Goal: Task Accomplishment & Management: Use online tool/utility

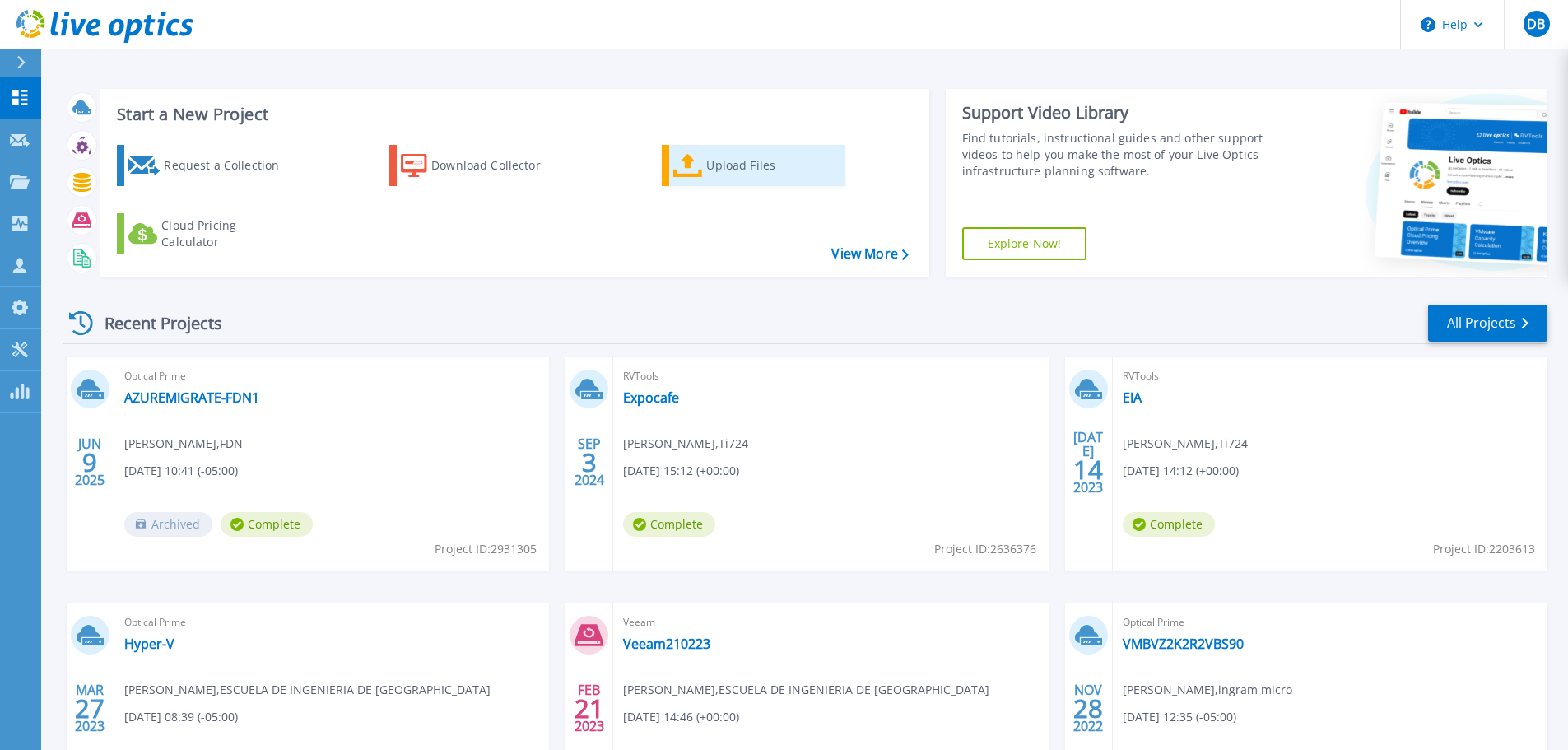
click at [712, 161] on div "Upload Files" at bounding box center [772, 165] width 132 height 33
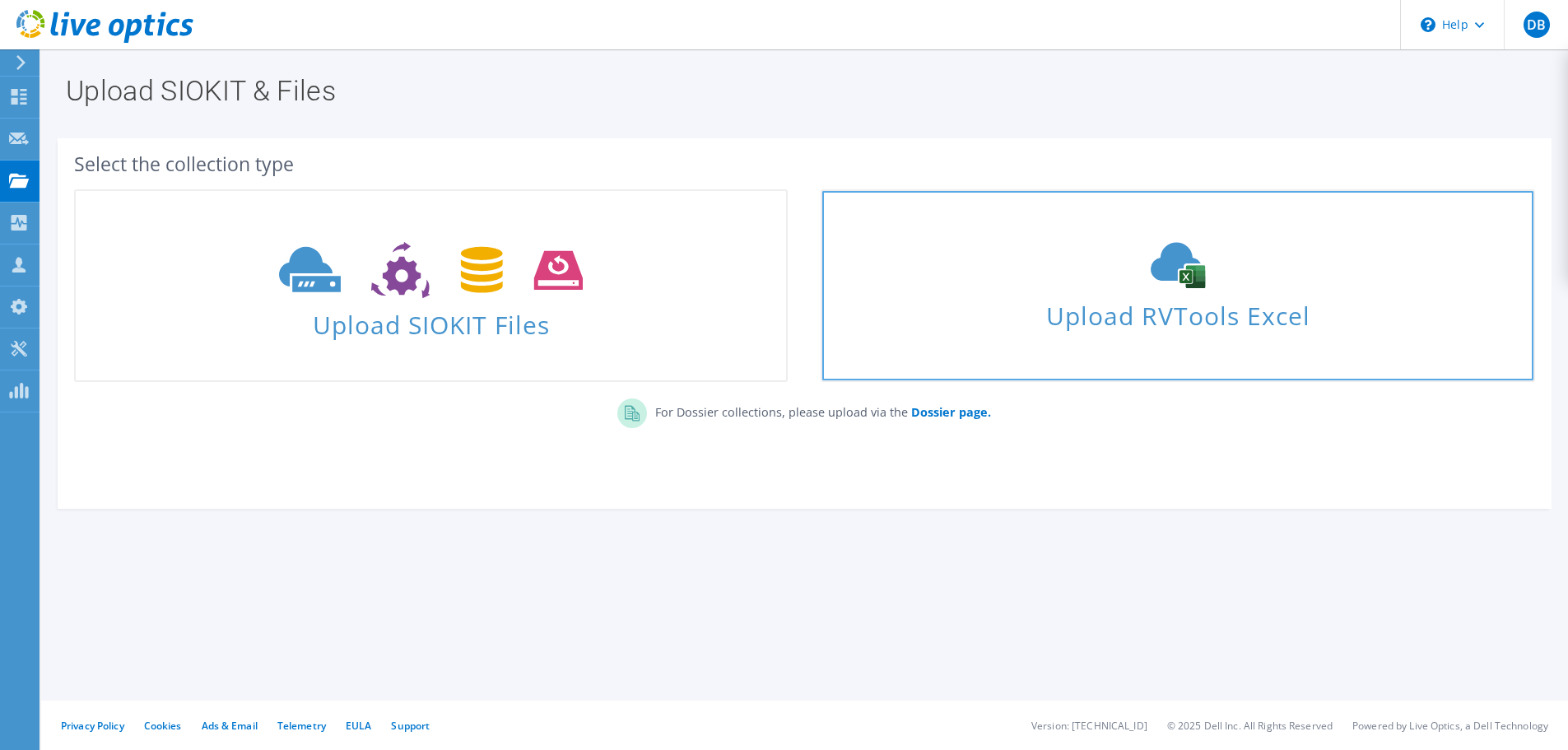
click at [1204, 299] on span "Upload RVTools Excel" at bounding box center [1177, 311] width 711 height 36
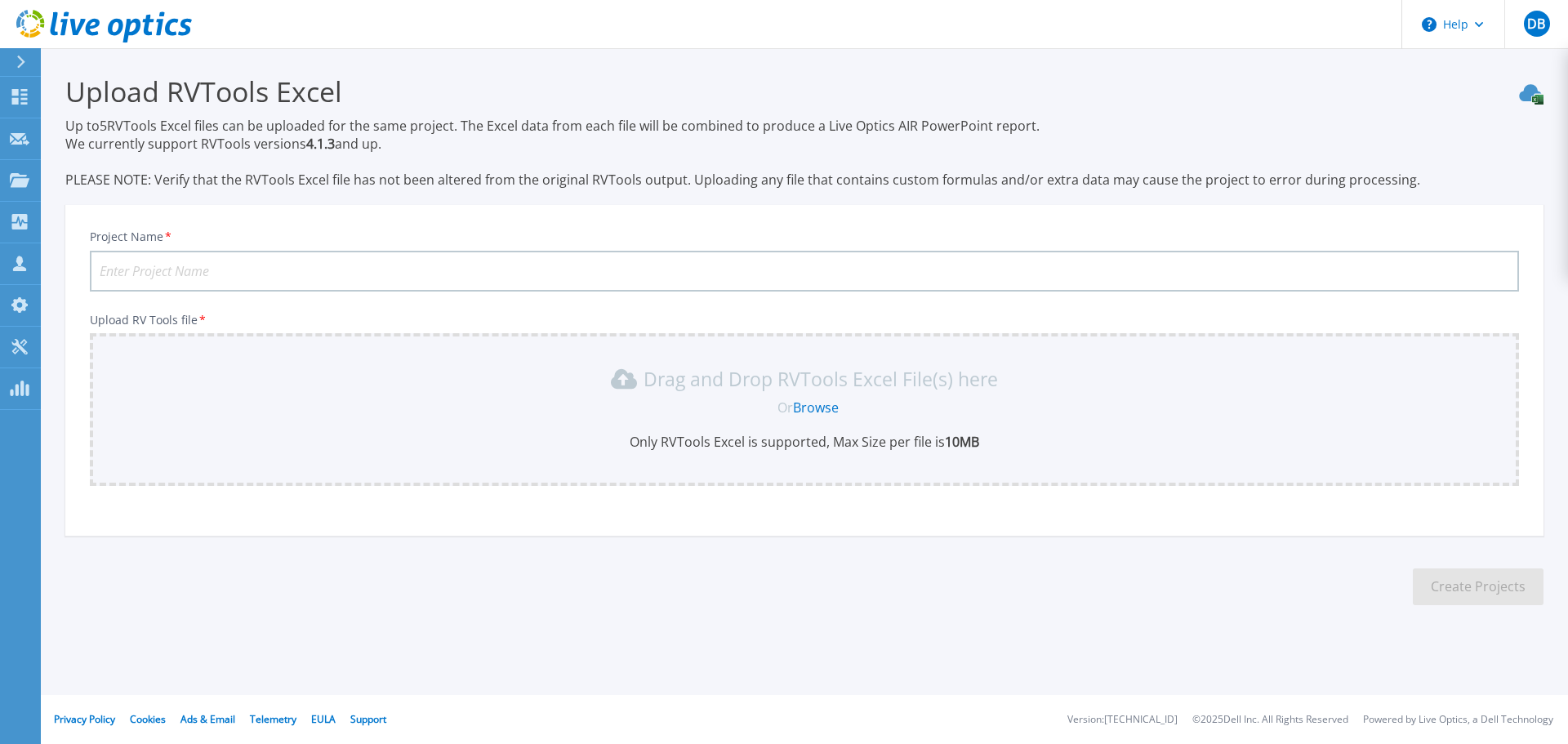
click at [289, 266] on input "Project Name *" at bounding box center [804, 271] width 1429 height 41
type input "Tax Individual"
click at [830, 406] on link "Browse" at bounding box center [816, 407] width 45 height 18
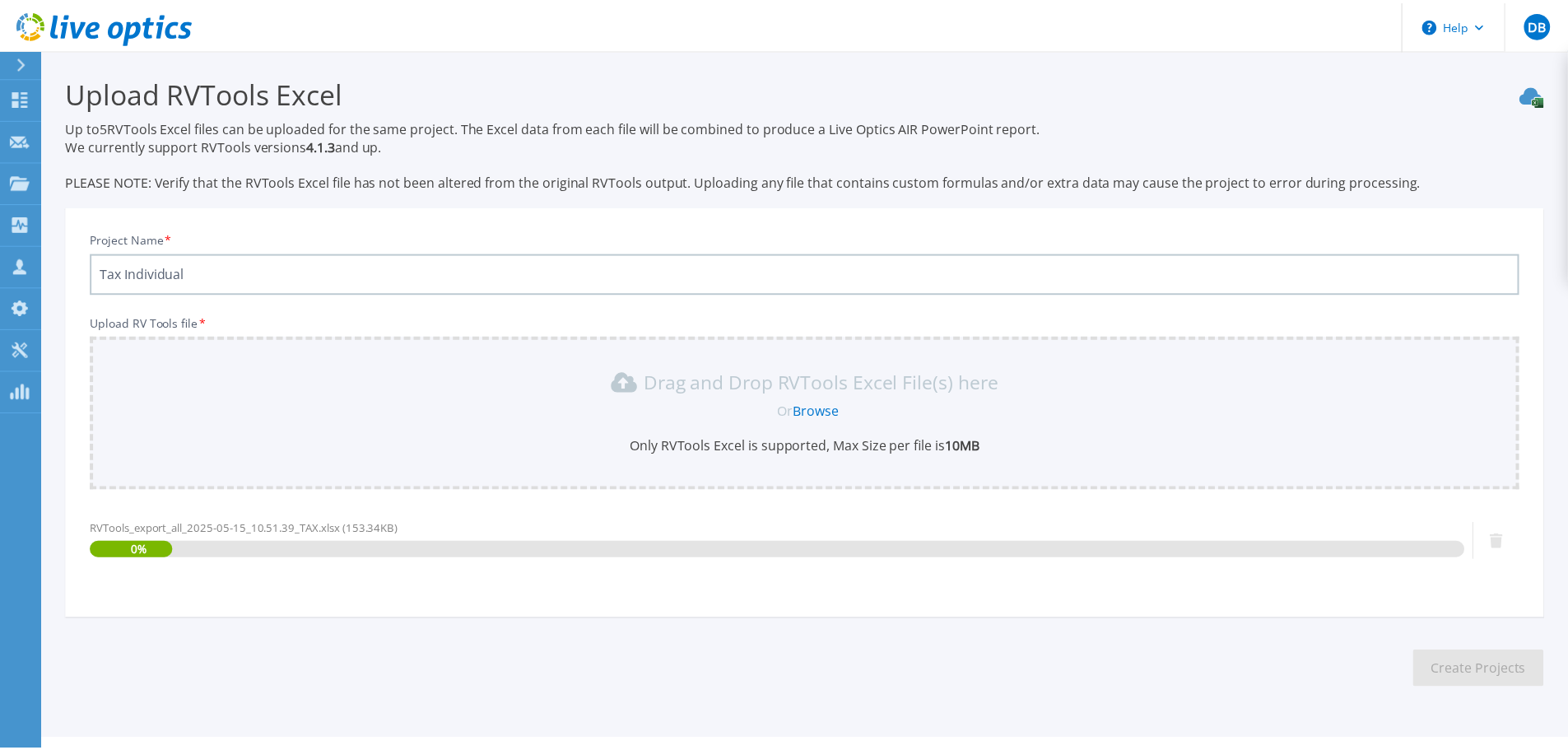
scroll to position [39, 0]
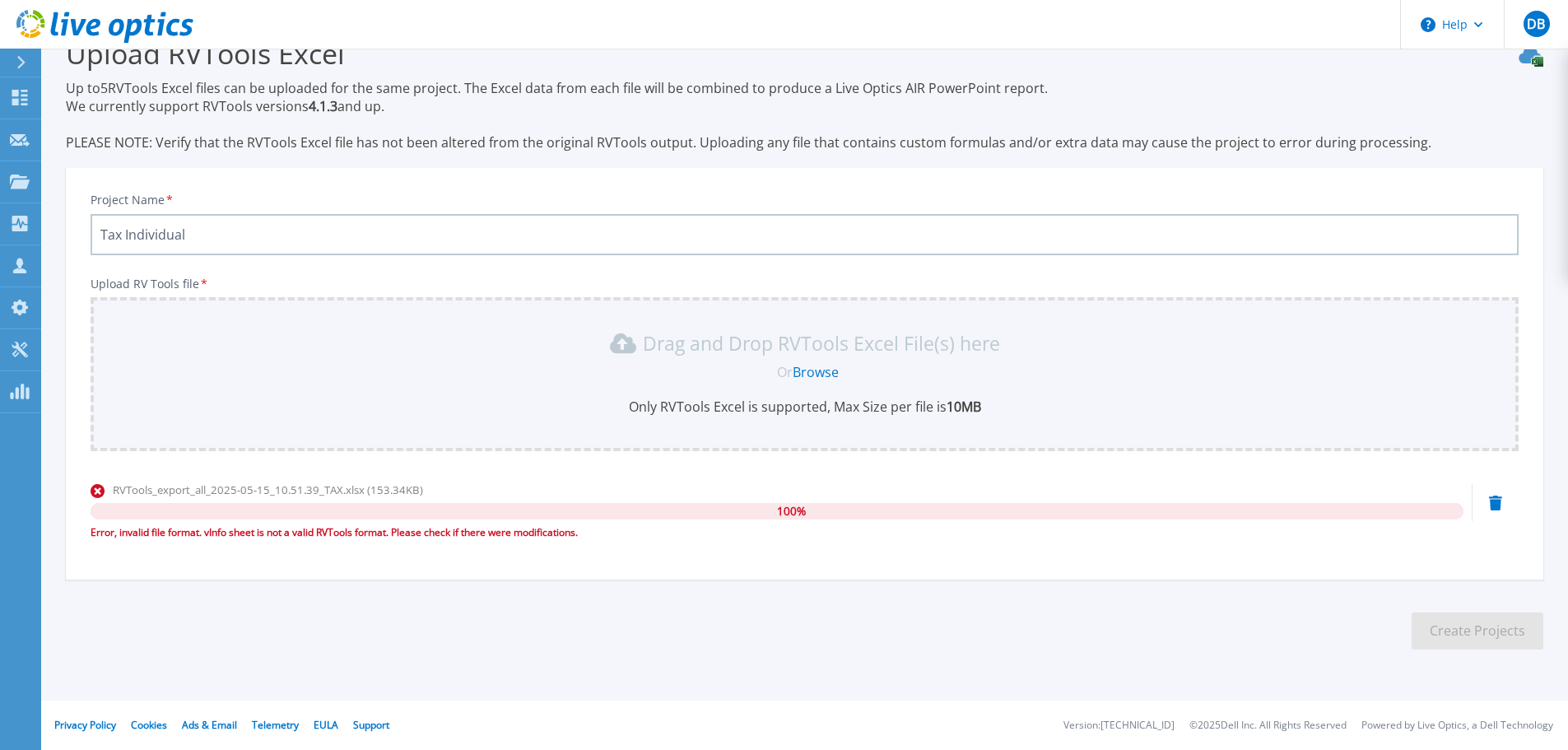
click at [1497, 496] on icon at bounding box center [1496, 502] width 13 height 15
click at [1493, 504] on icon at bounding box center [1496, 502] width 13 height 15
click at [1492, 497] on icon at bounding box center [1496, 502] width 13 height 15
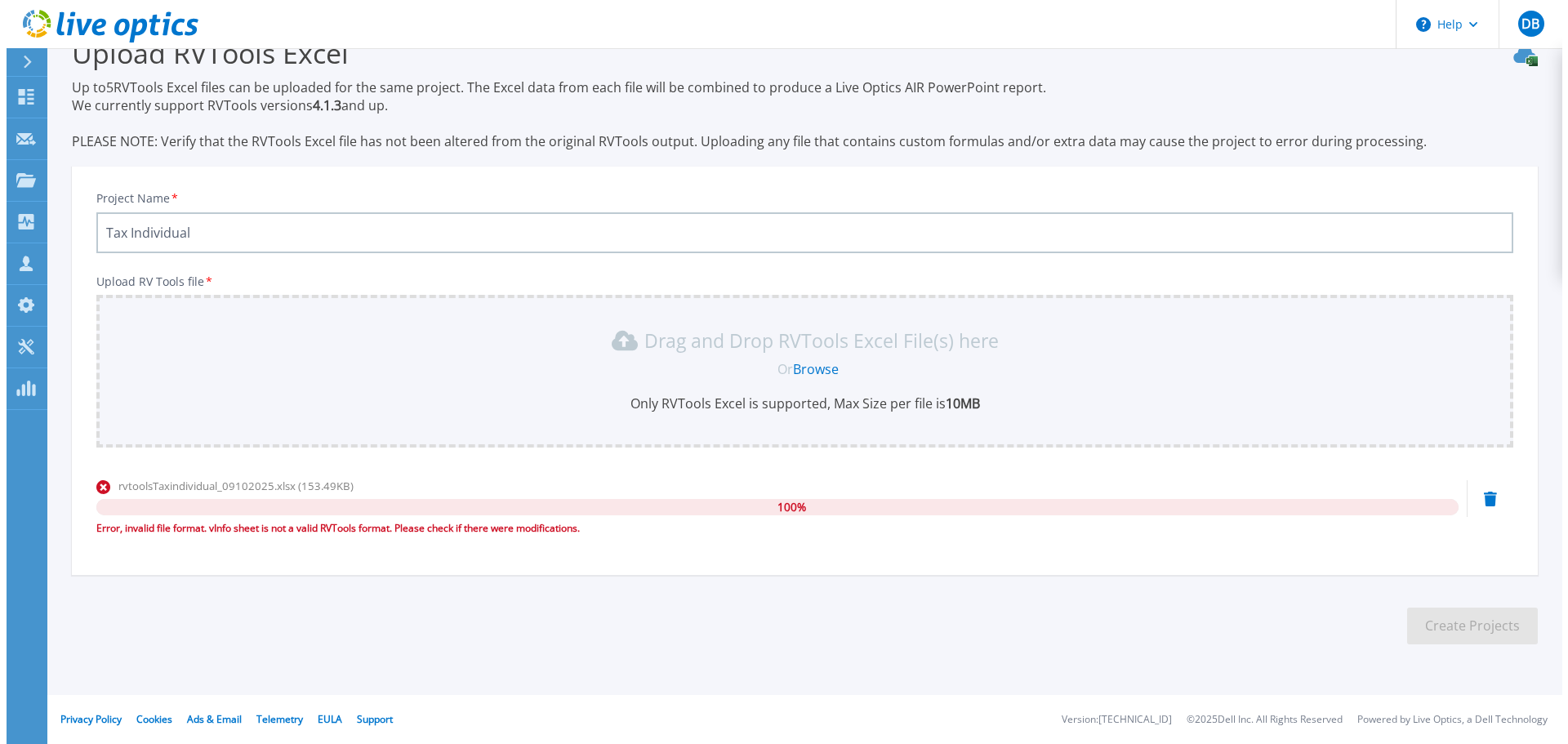
scroll to position [0, 0]
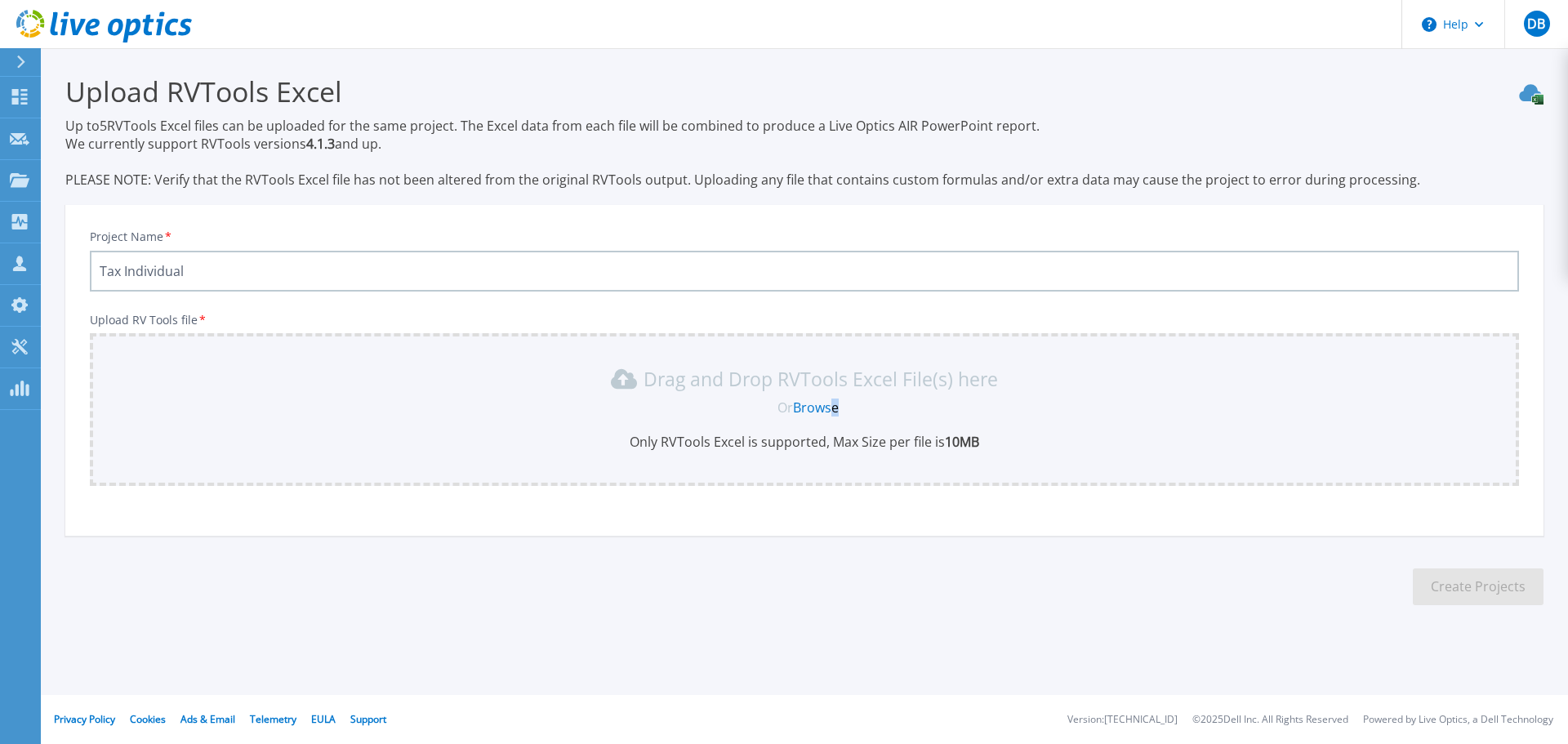
click at [835, 403] on link "Browse" at bounding box center [816, 407] width 45 height 18
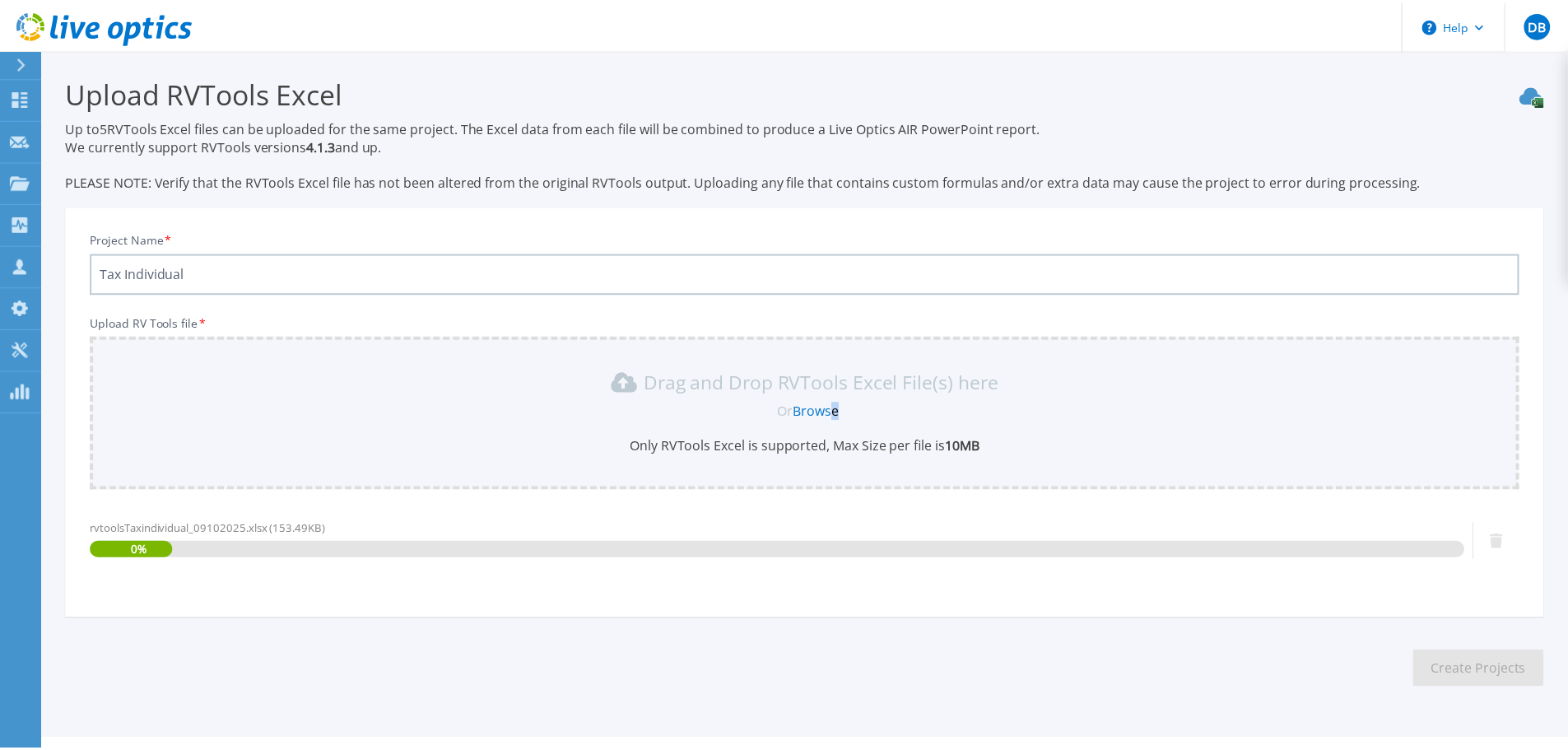
scroll to position [39, 0]
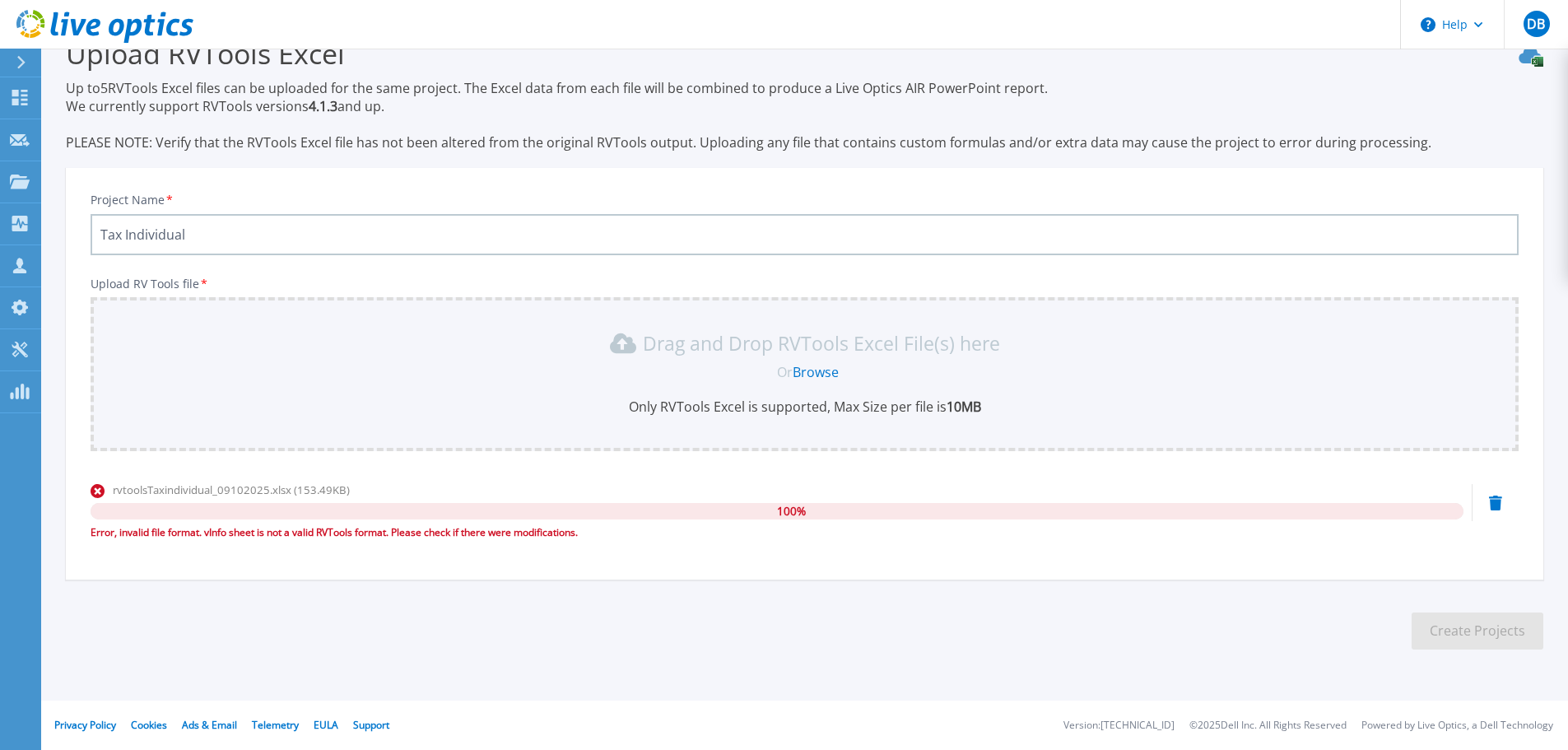
click at [1492, 501] on icon at bounding box center [1496, 502] width 13 height 15
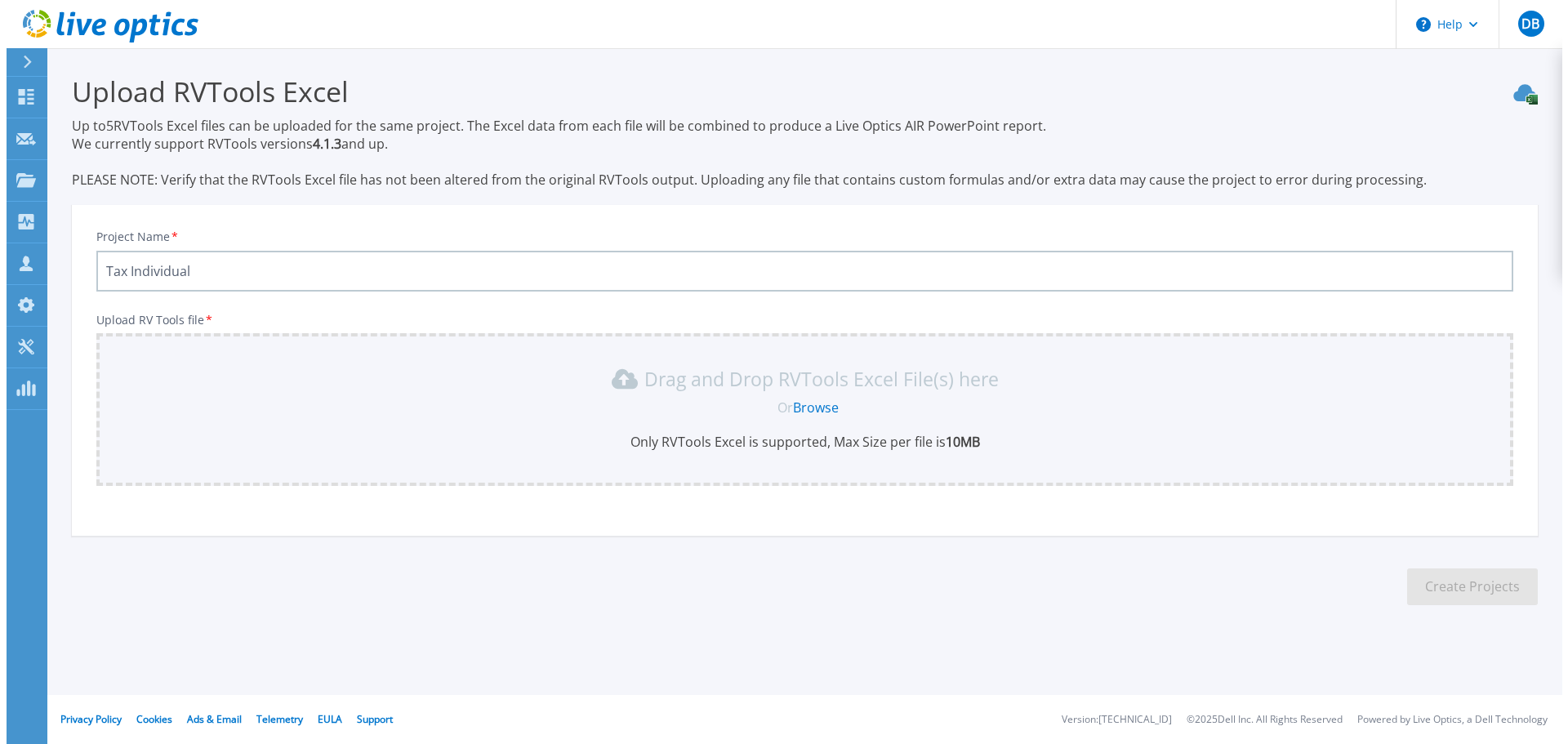
scroll to position [0, 0]
